Goal: Transaction & Acquisition: Purchase product/service

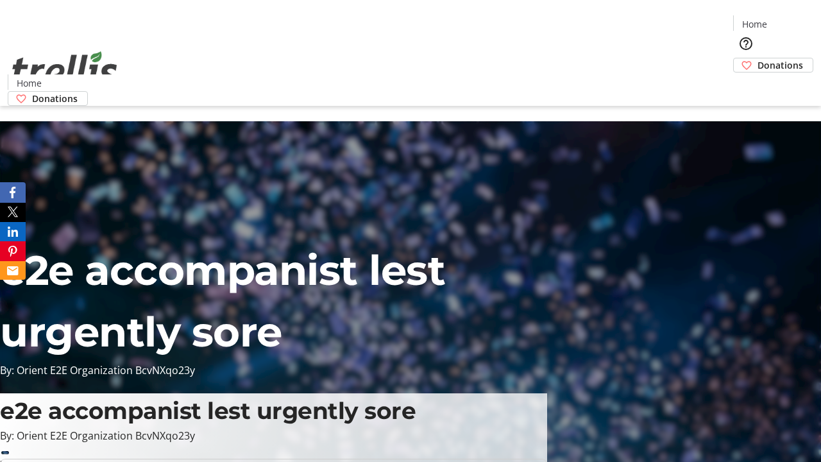
click at [785, 19] on span "Sign Up" at bounding box center [789, 17] width 37 height 15
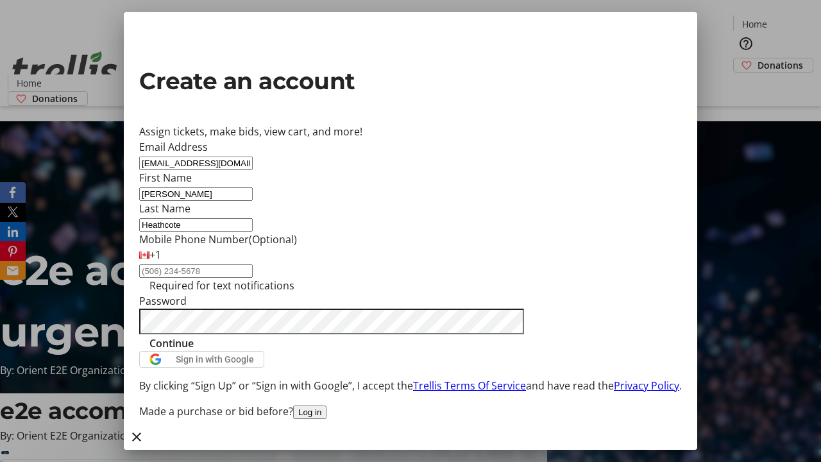
click at [194, 351] on span "Continue" at bounding box center [172, 343] width 44 height 15
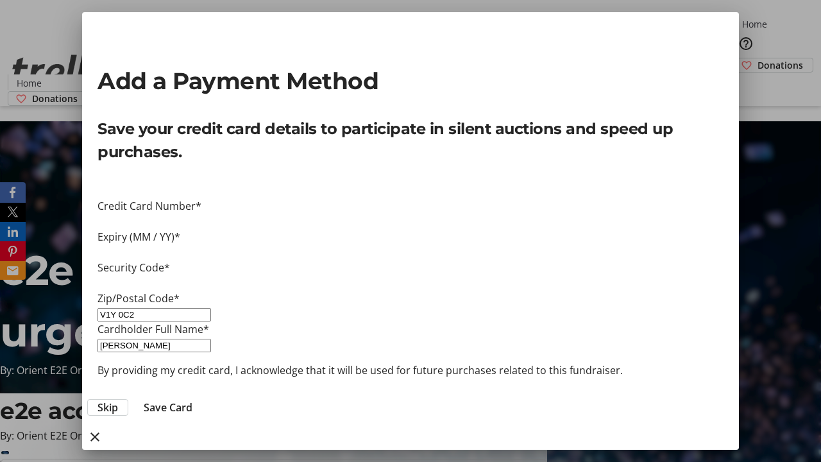
type input "V1Y 0C2"
click at [193, 400] on span "Save Card" at bounding box center [168, 407] width 49 height 15
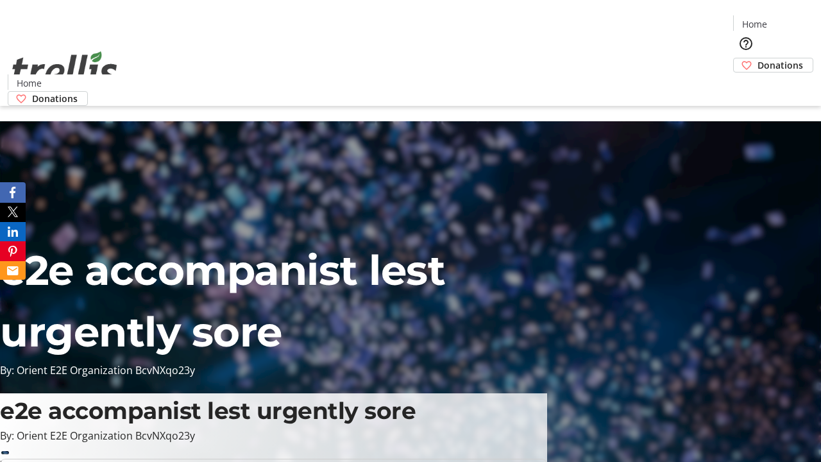
click at [758, 58] on span "Donations" at bounding box center [781, 64] width 46 height 13
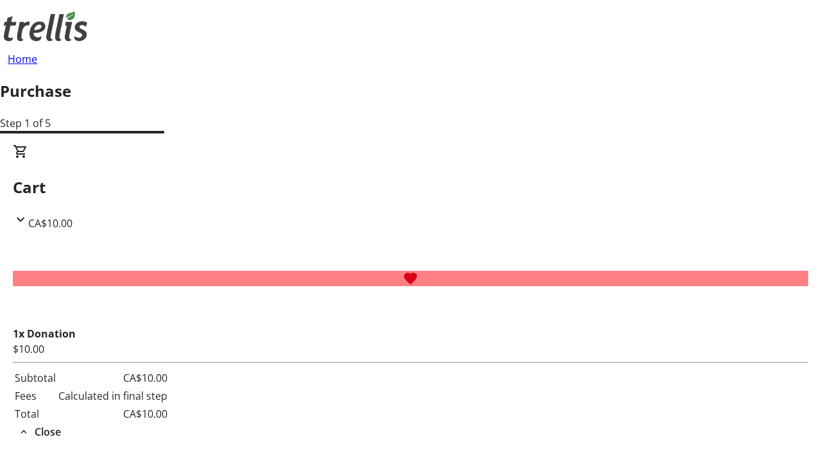
scroll to position [208, 0]
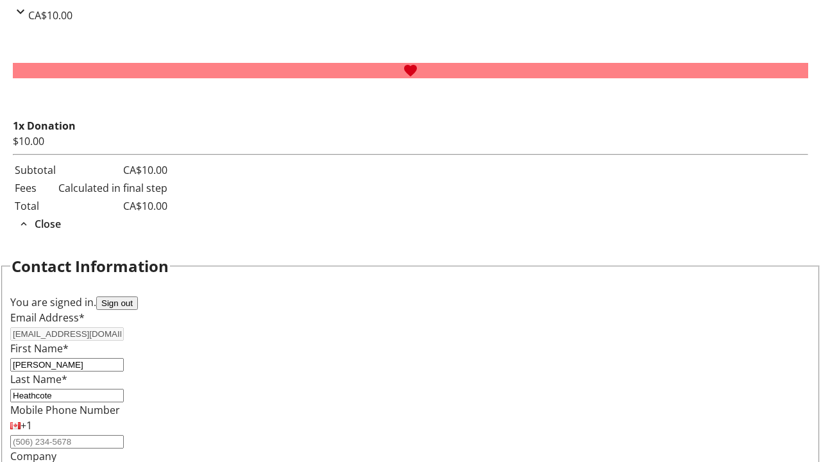
select select "BC"
select select "CA"
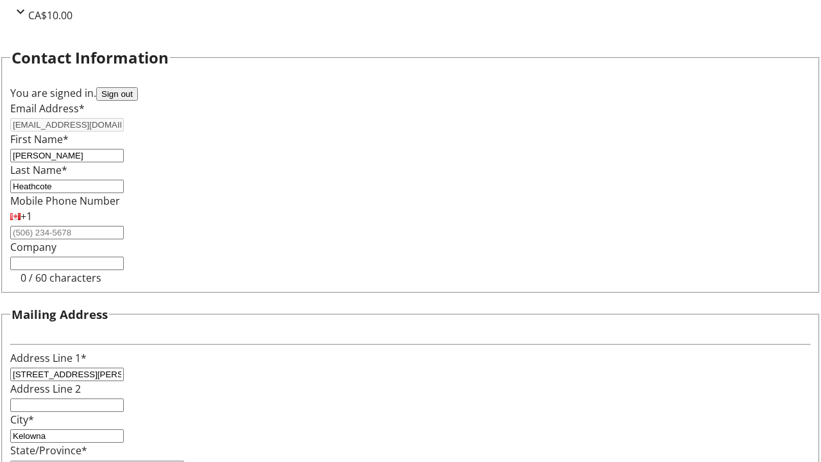
type input "V1Y 0C2"
